Goal: Information Seeking & Learning: Learn about a topic

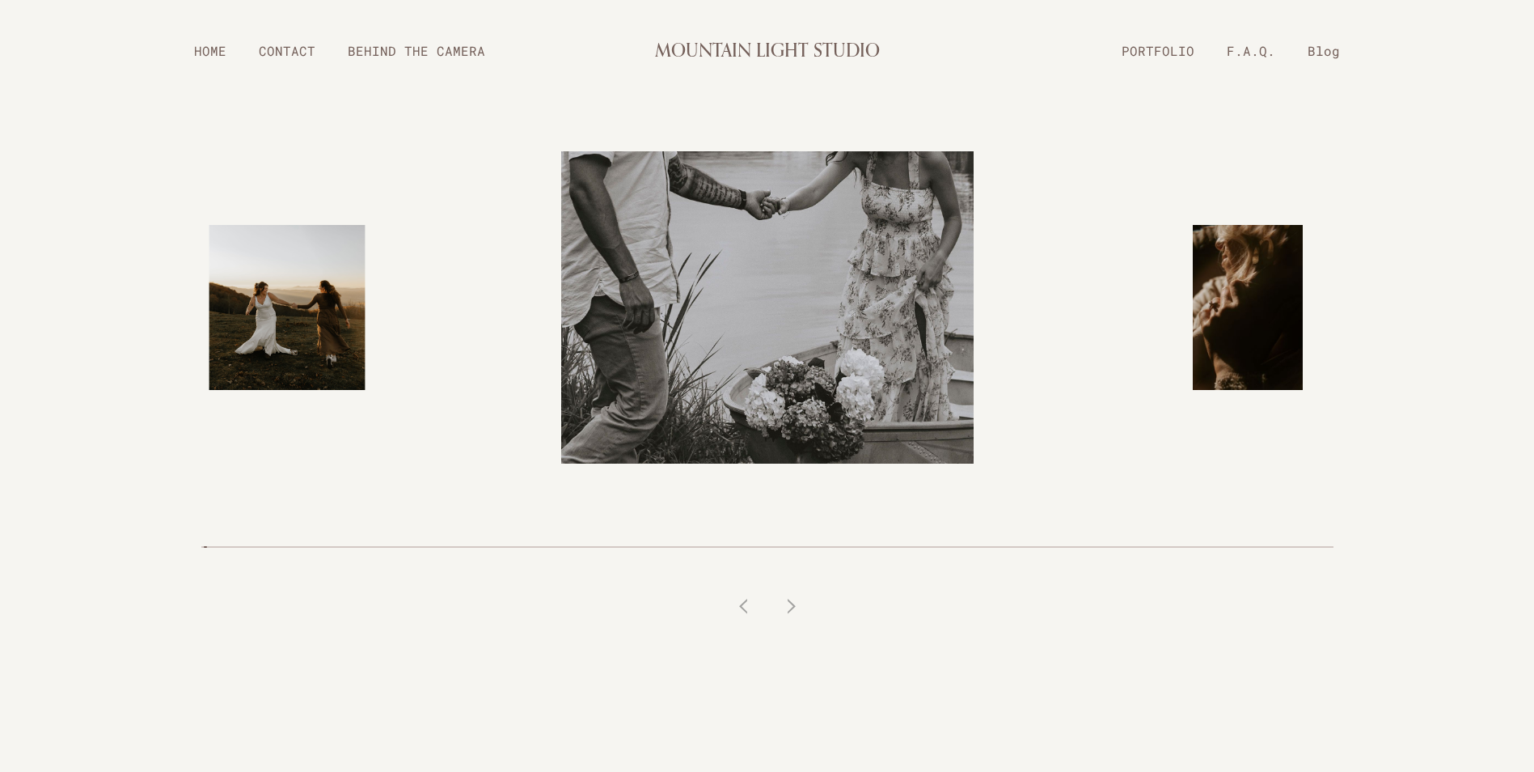
click at [353, 48] on link "BEHIND THE CAMERA" at bounding box center [417, 50] width 170 height 28
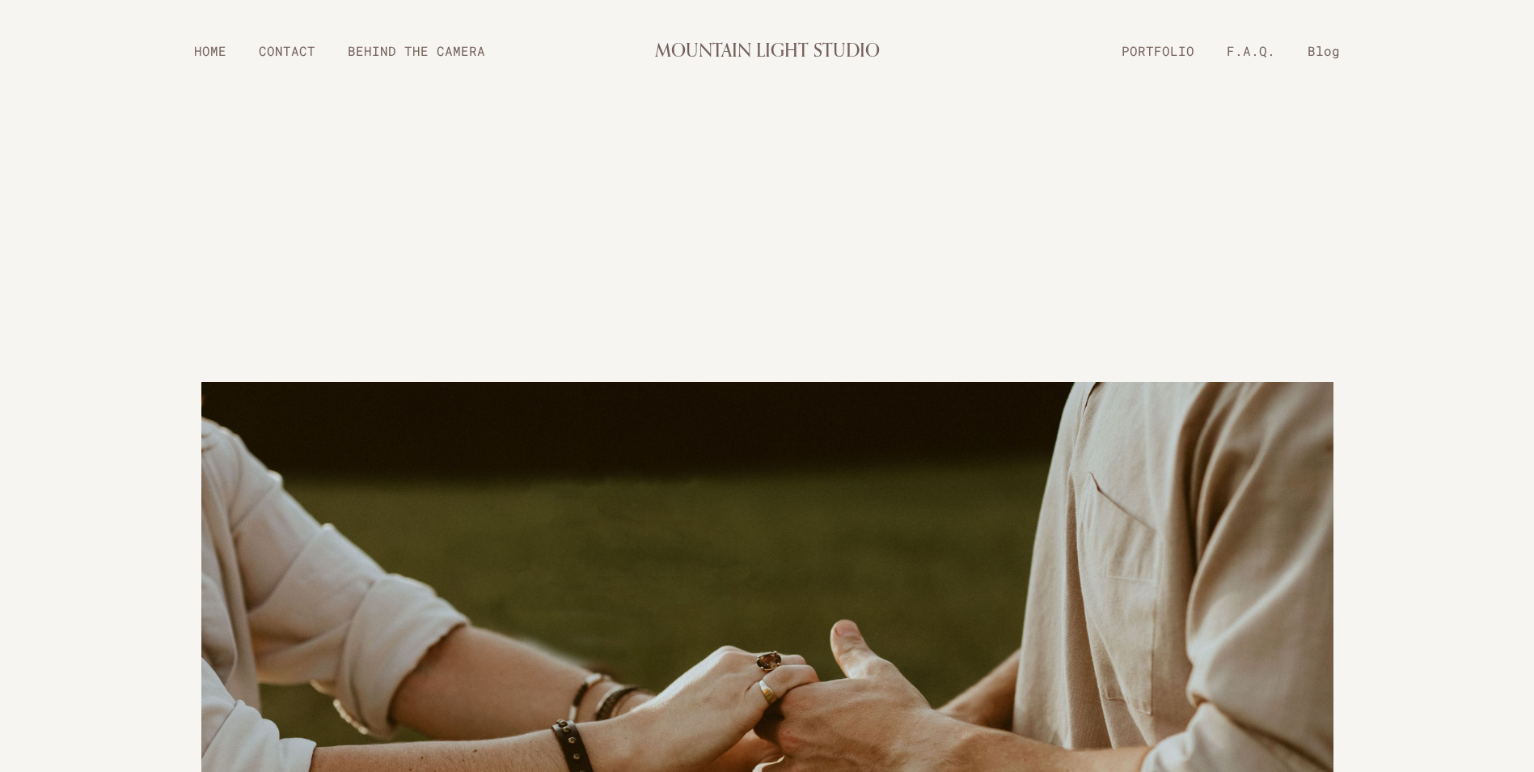
click at [1165, 57] on link "PORTFOLIO" at bounding box center [1158, 50] width 105 height 28
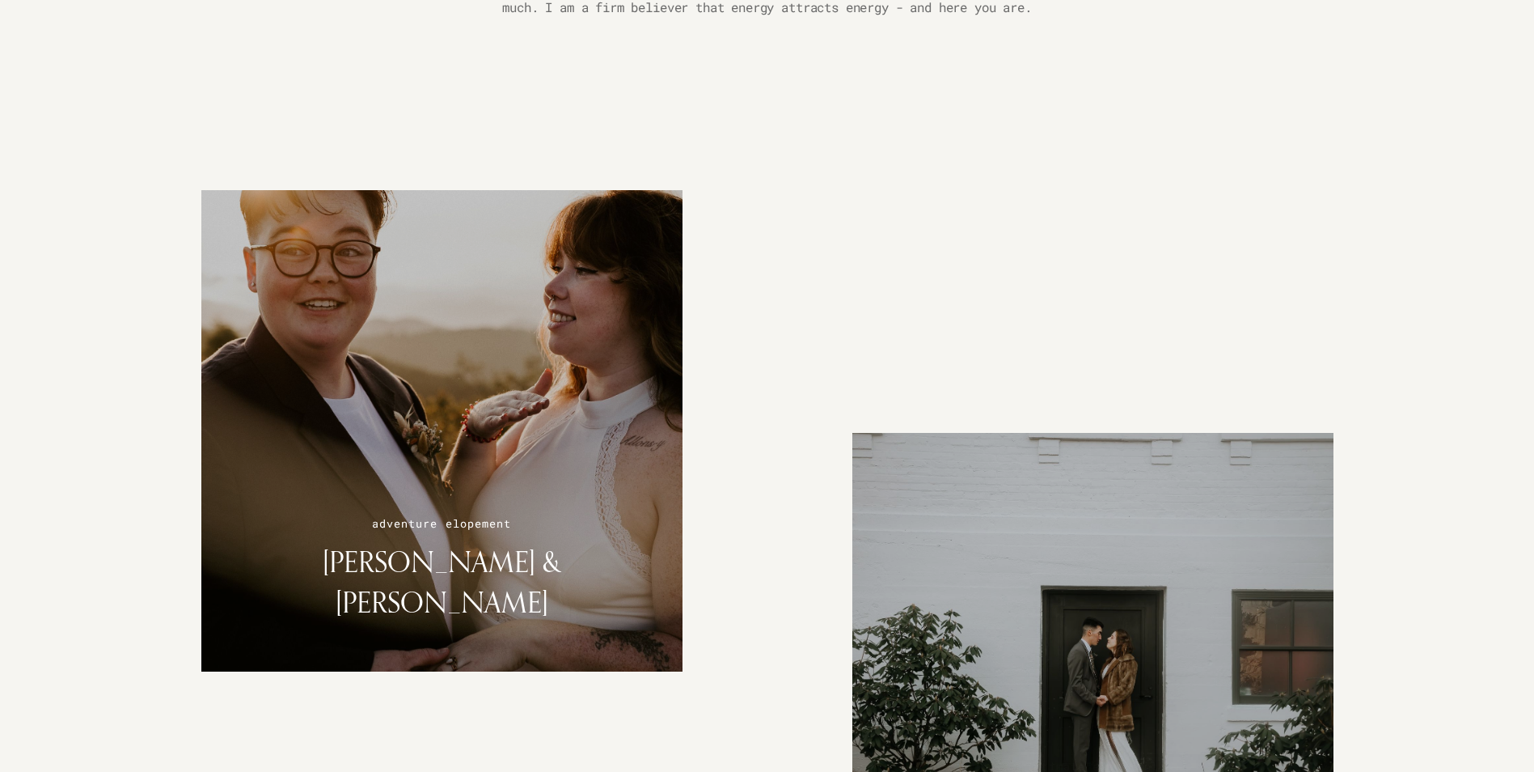
scroll to position [1618, 0]
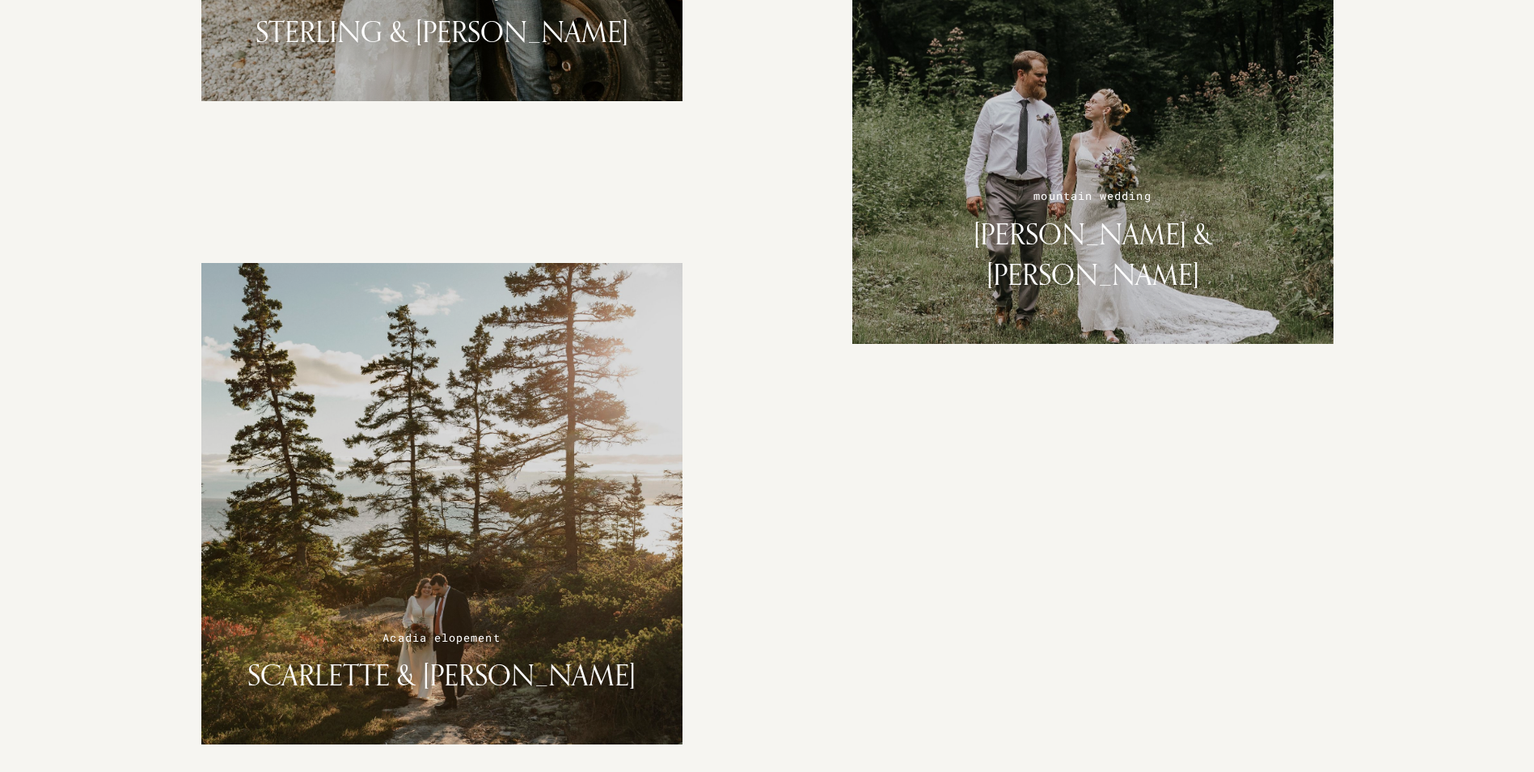
click at [1081, 205] on div at bounding box center [1093, 103] width 510 height 510
click at [1111, 295] on h2 "SARAH & CHRIS" at bounding box center [1093, 255] width 417 height 82
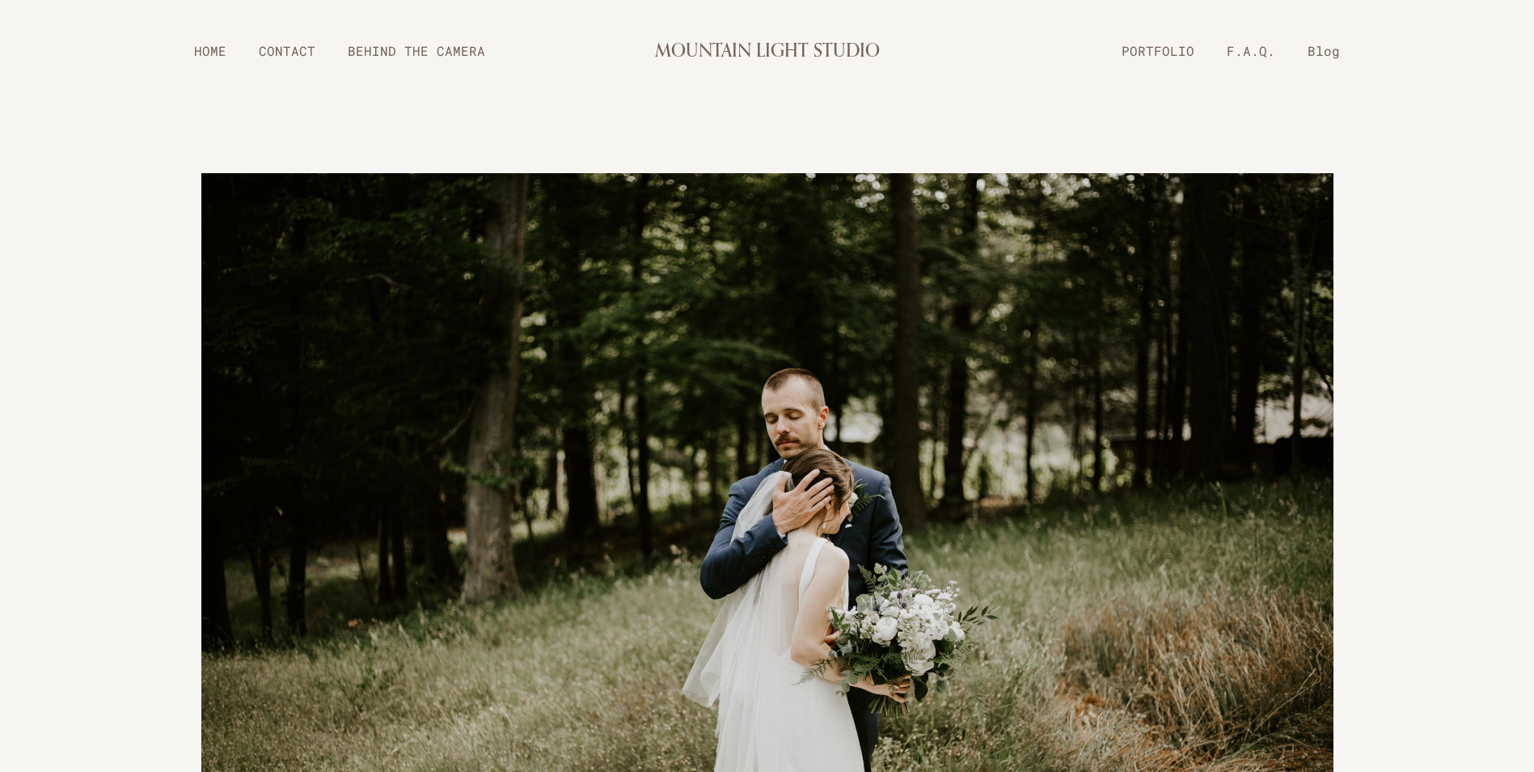
click at [844, 513] on img at bounding box center [767, 550] width 1132 height 755
click at [1248, 50] on link "F.A.Q." at bounding box center [1251, 50] width 81 height 28
